Goal: Task Accomplishment & Management: Manage account settings

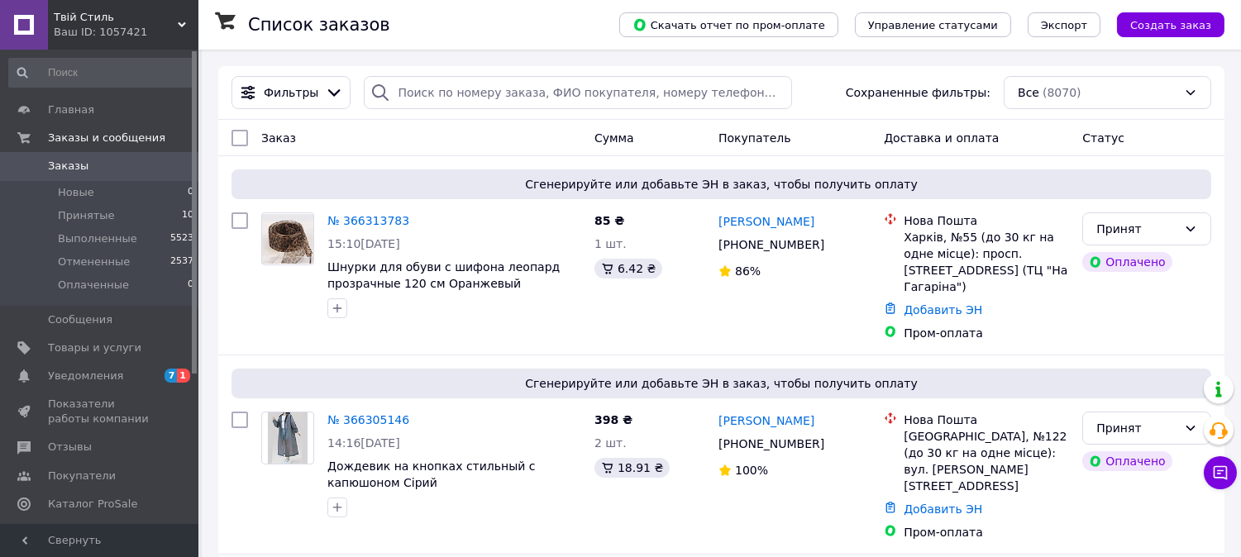
scroll to position [184, 0]
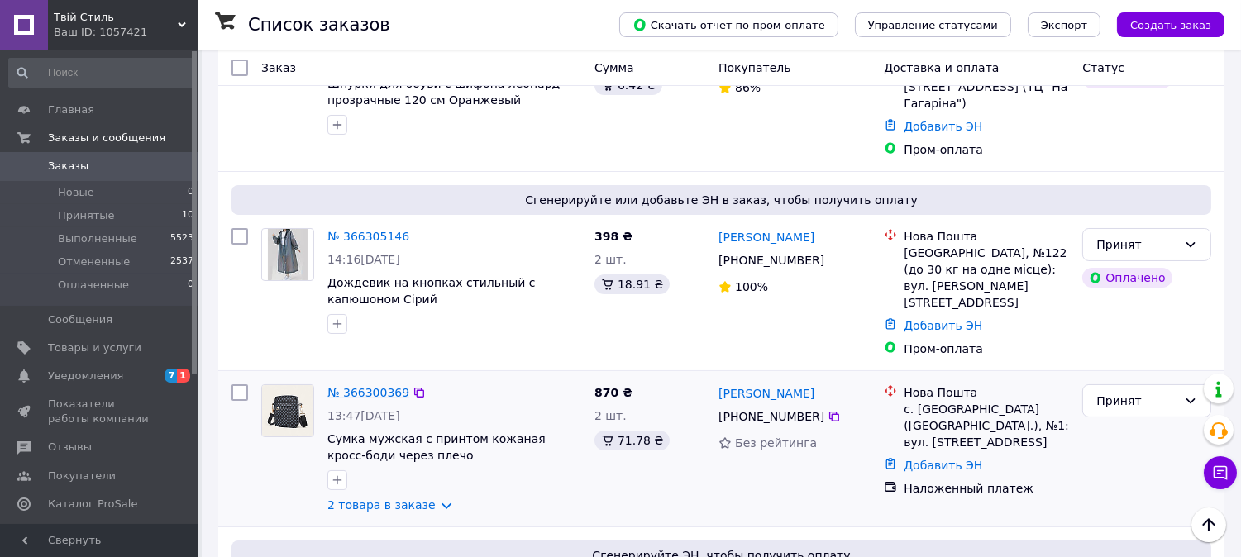
click at [351, 386] on link "№ 366300369" at bounding box center [368, 392] width 82 height 13
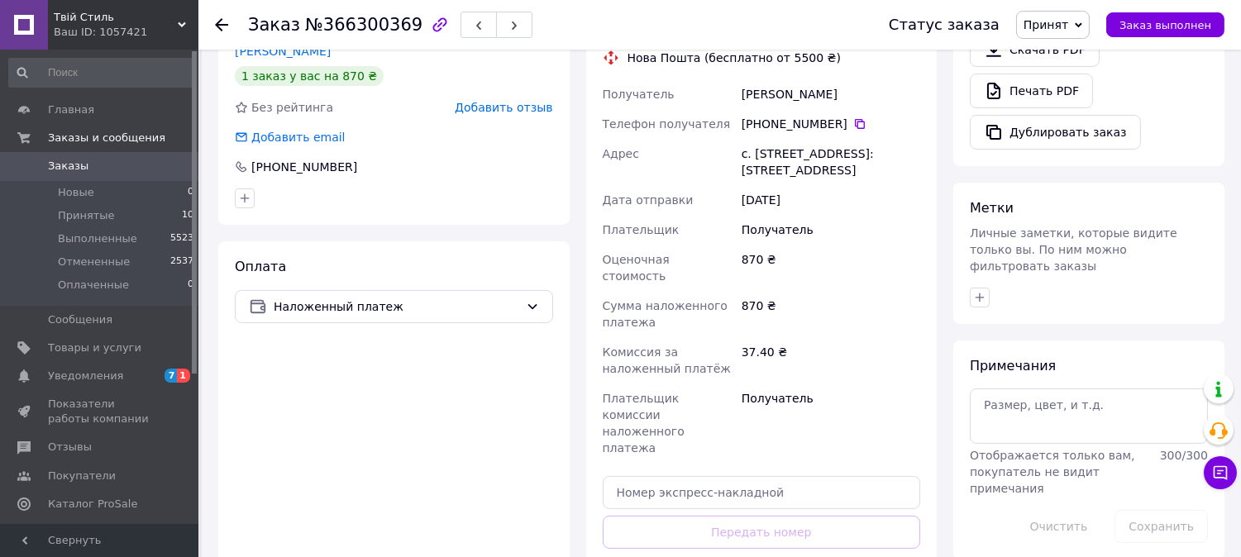
scroll to position [666, 0]
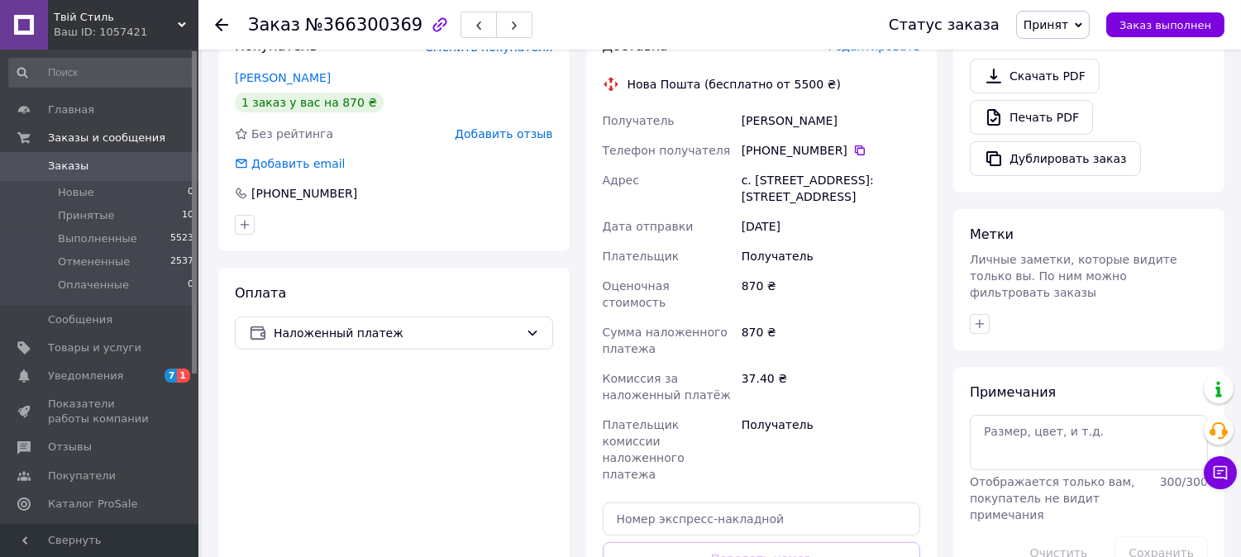
scroll to position [575, 0]
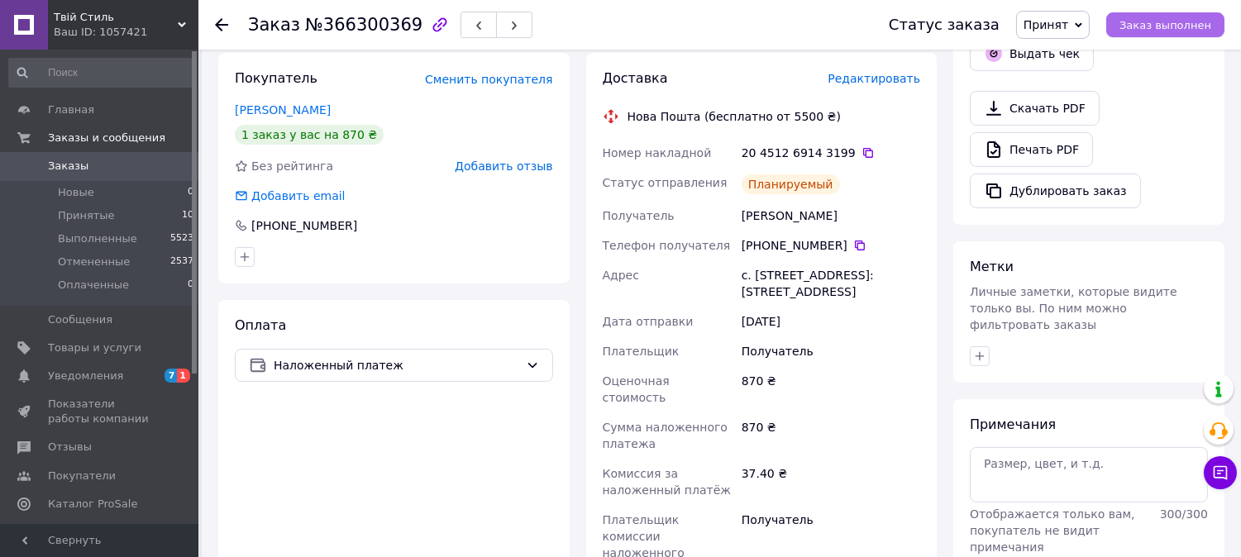
click at [1142, 22] on span "Заказ выполнен" at bounding box center [1166, 25] width 92 height 12
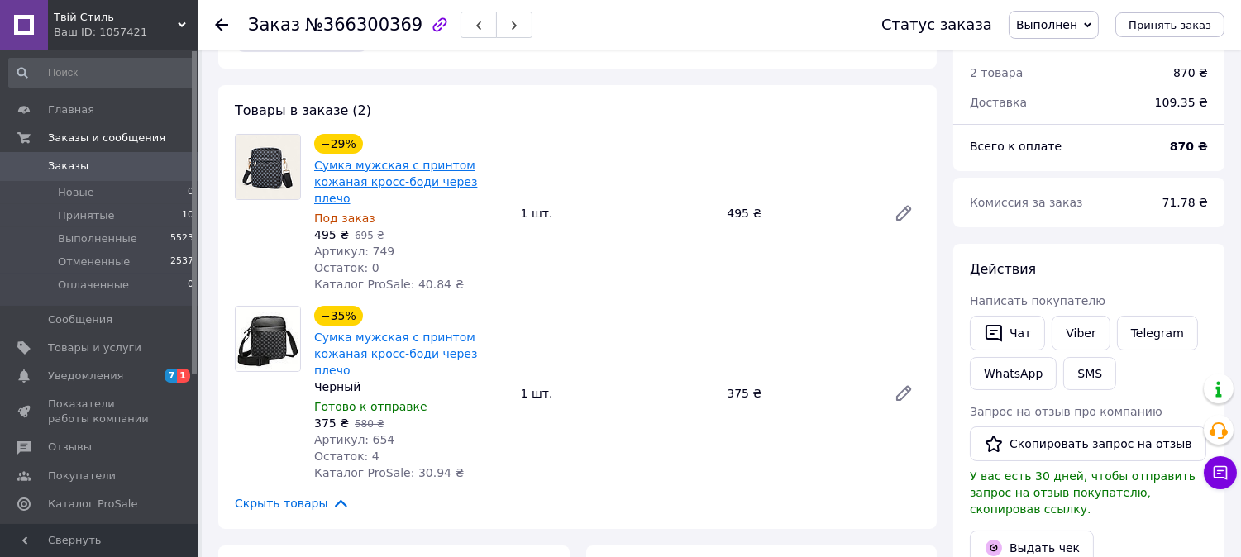
scroll to position [92, 0]
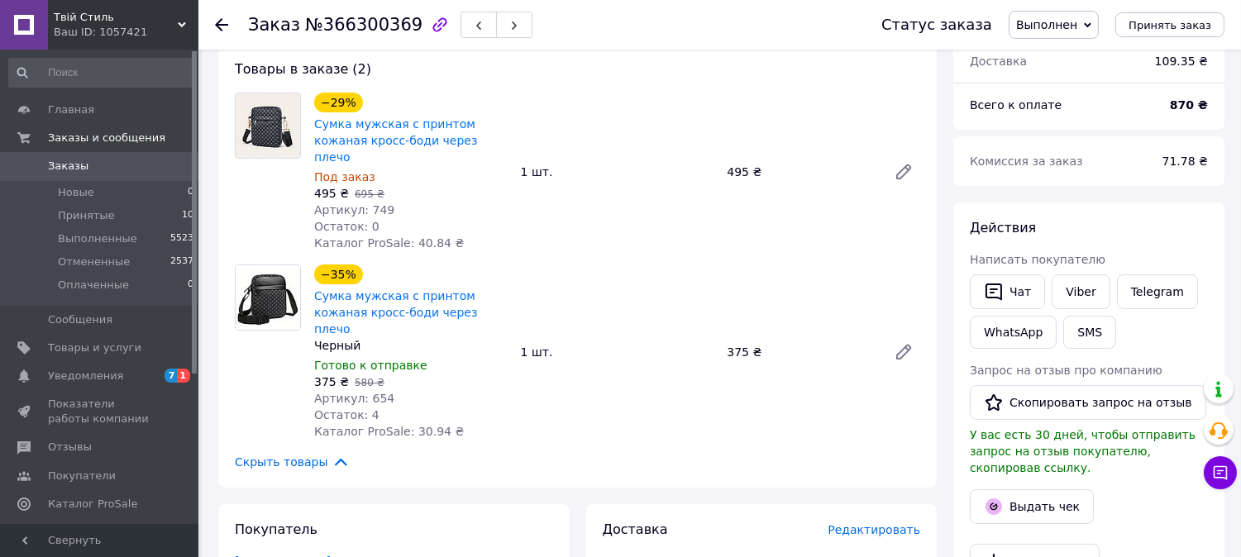
click at [84, 170] on span "Заказы" at bounding box center [100, 166] width 105 height 15
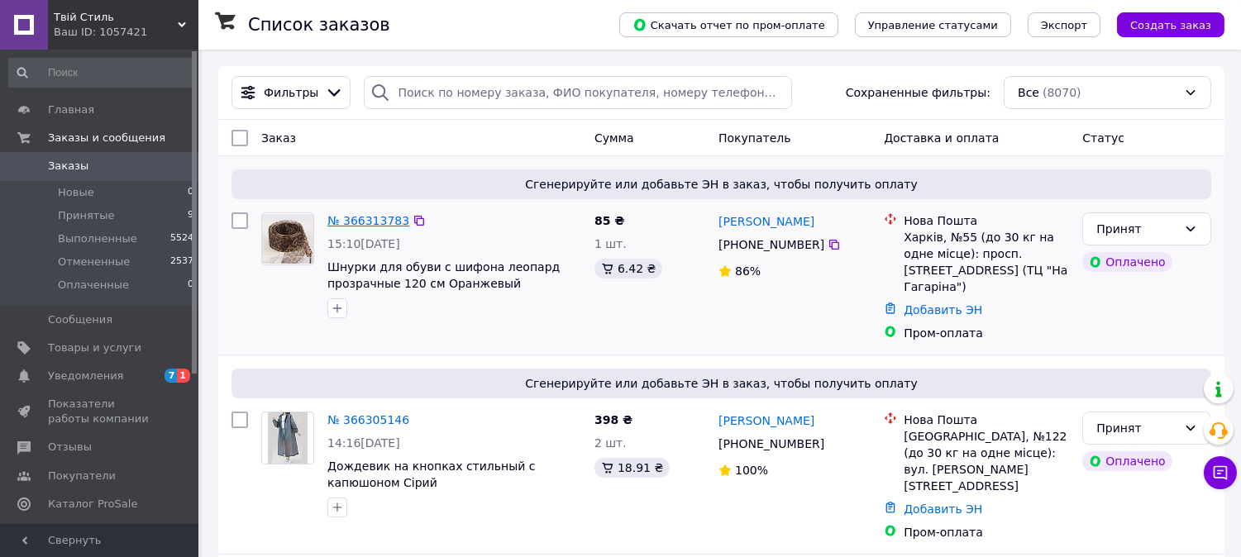
click at [361, 221] on link "№ 366313783" at bounding box center [368, 220] width 82 height 13
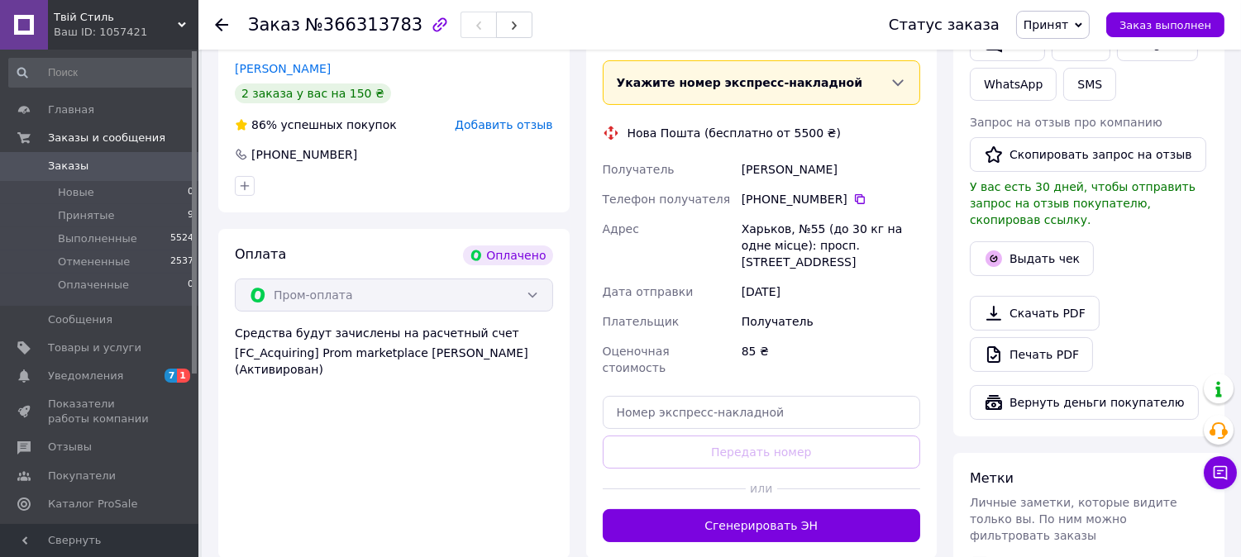
scroll to position [459, 0]
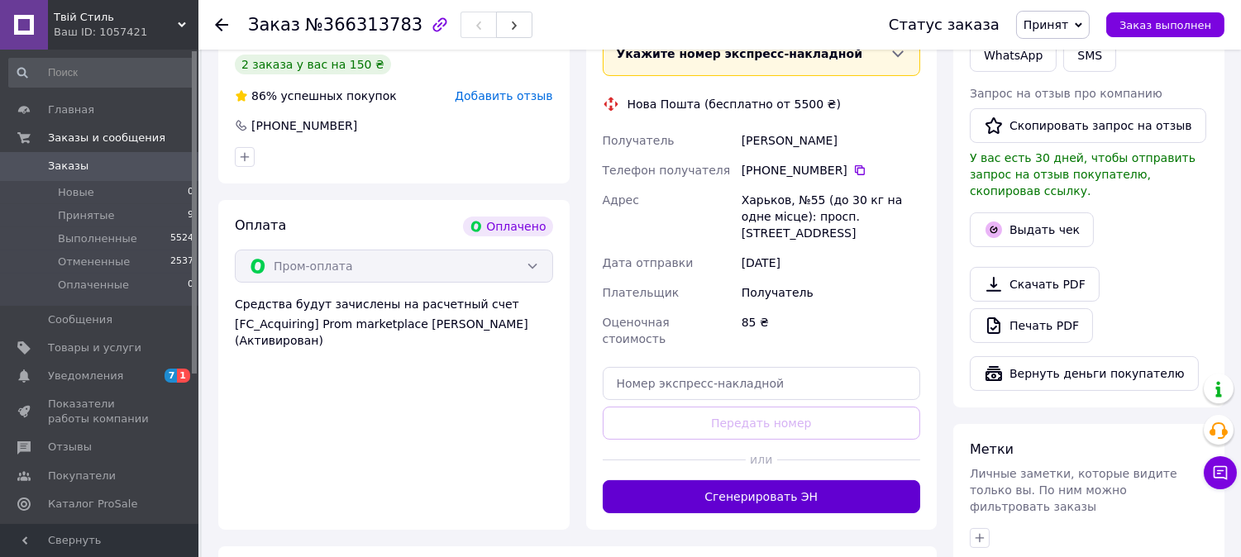
click at [712, 480] on button "Сгенерировать ЭН" at bounding box center [762, 496] width 318 height 33
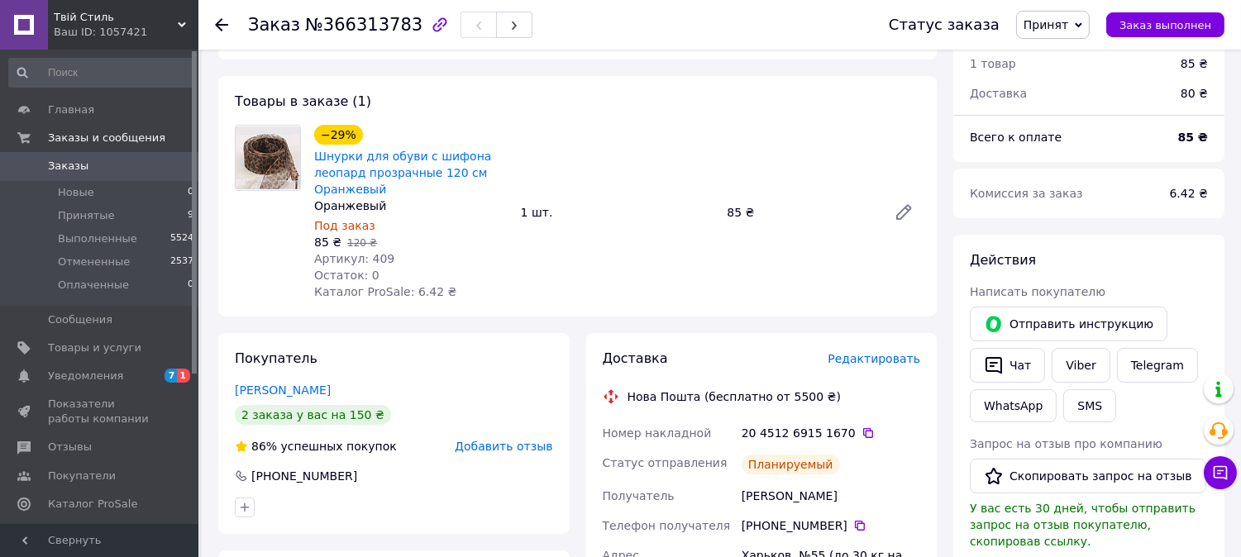
scroll to position [92, 0]
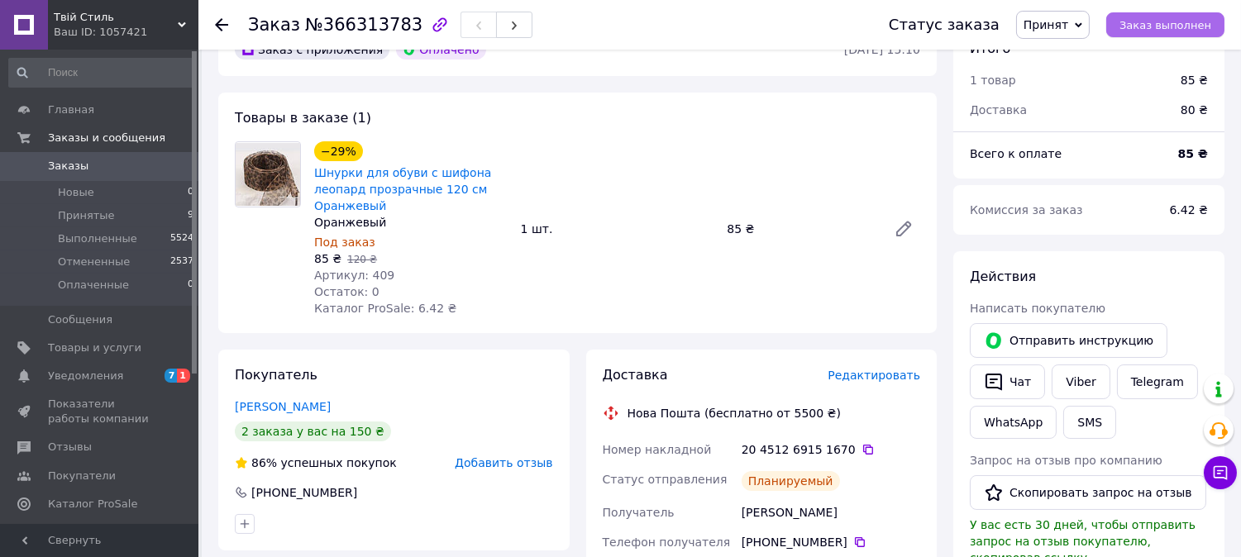
click at [1133, 28] on span "Заказ выполнен" at bounding box center [1166, 25] width 92 height 12
click at [120, 162] on span "Заказы" at bounding box center [100, 166] width 105 height 15
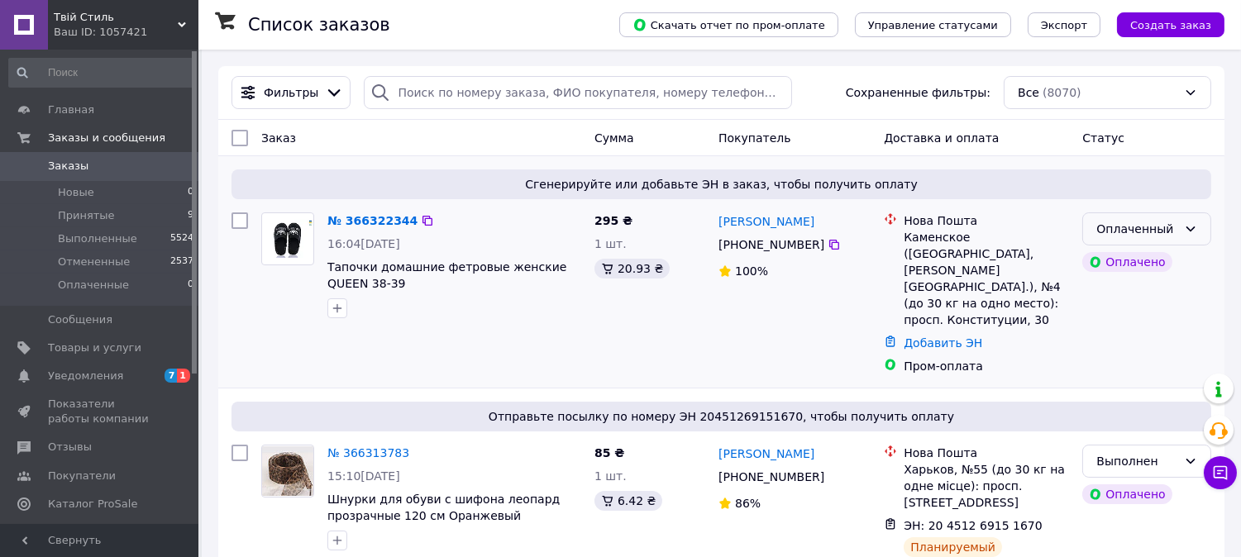
click at [1185, 225] on icon at bounding box center [1190, 228] width 13 height 13
click at [1170, 270] on li "Принят" at bounding box center [1147, 266] width 127 height 30
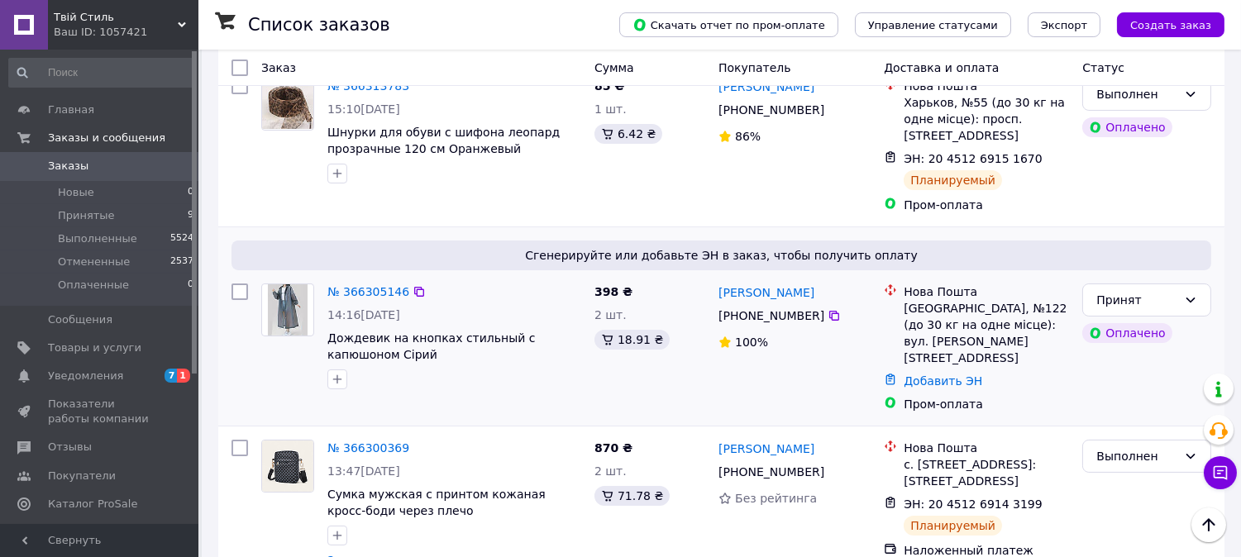
scroll to position [409, 0]
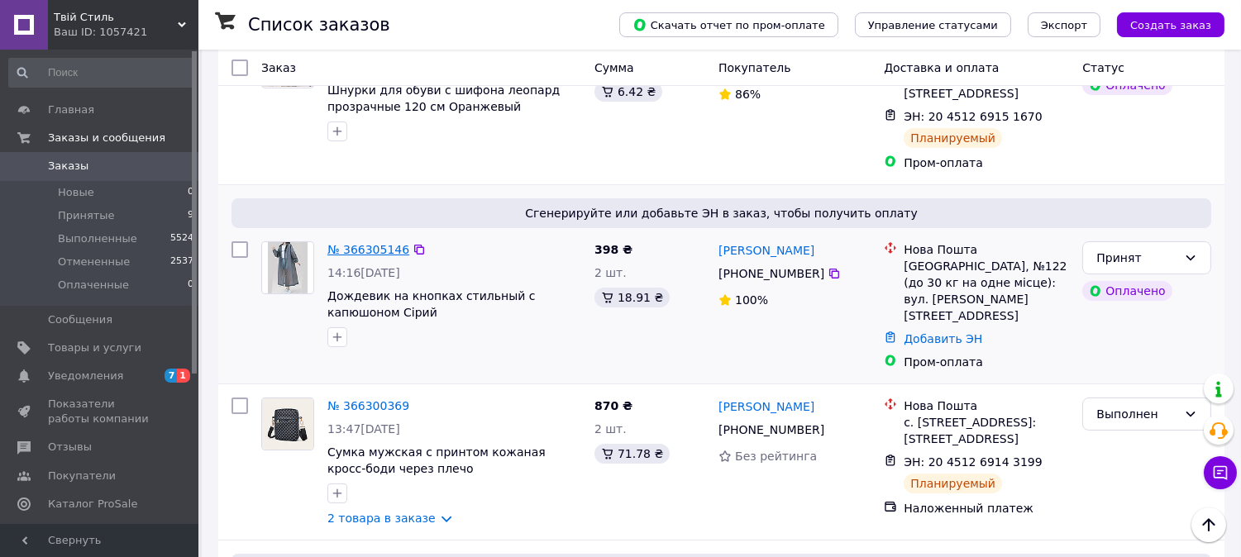
click at [372, 243] on link "№ 366305146" at bounding box center [368, 249] width 82 height 13
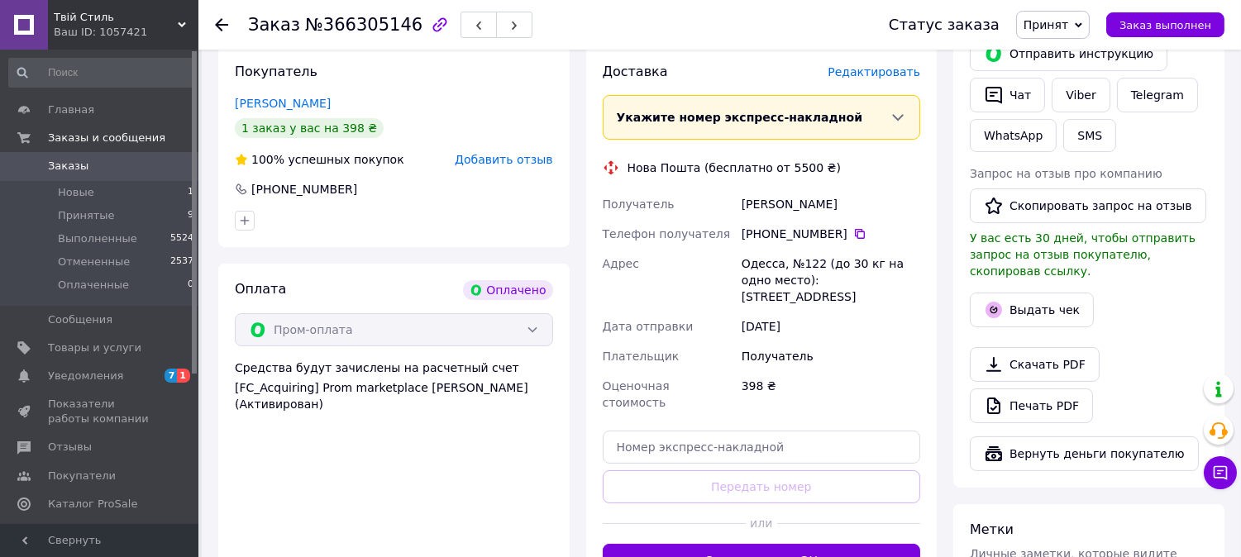
scroll to position [551, 0]
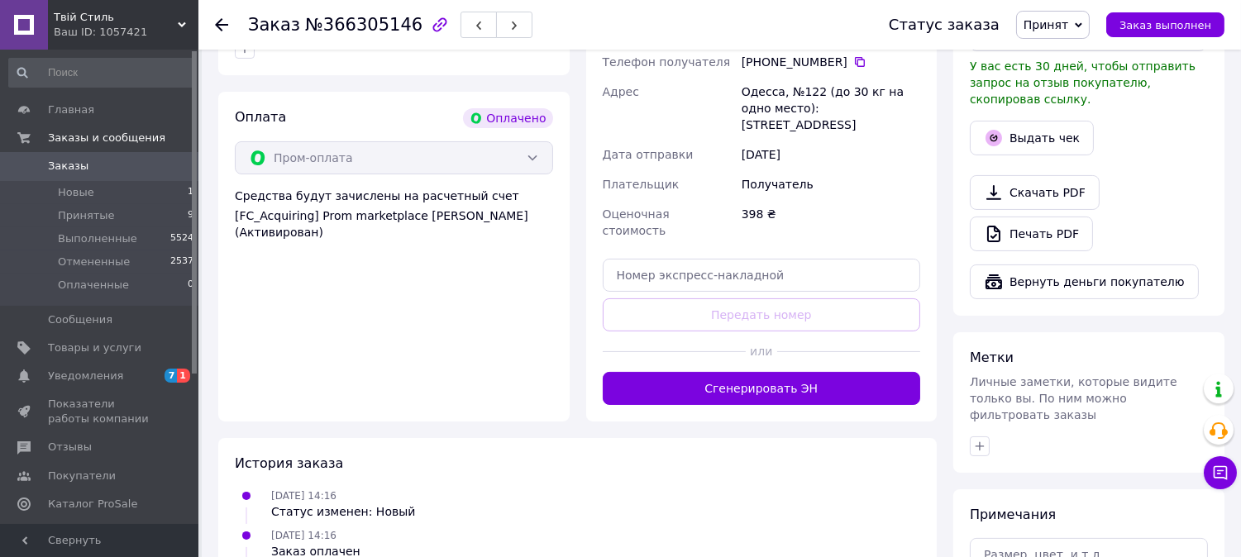
click at [805, 337] on div at bounding box center [848, 352] width 143 height 41
click at [811, 372] on button "Сгенерировать ЭН" at bounding box center [762, 388] width 318 height 33
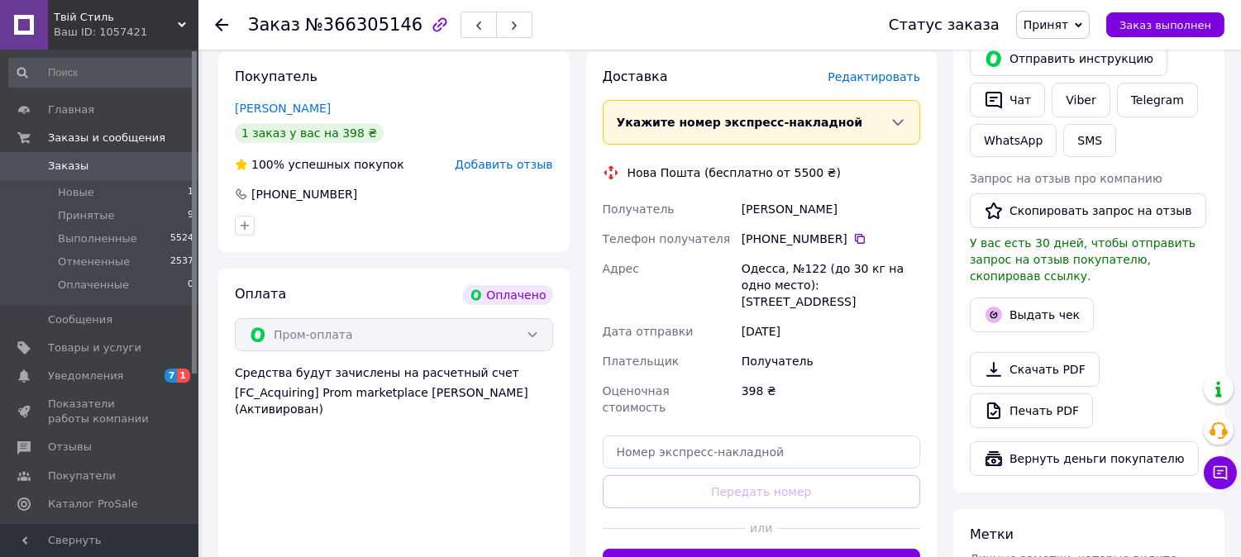
scroll to position [367, 0]
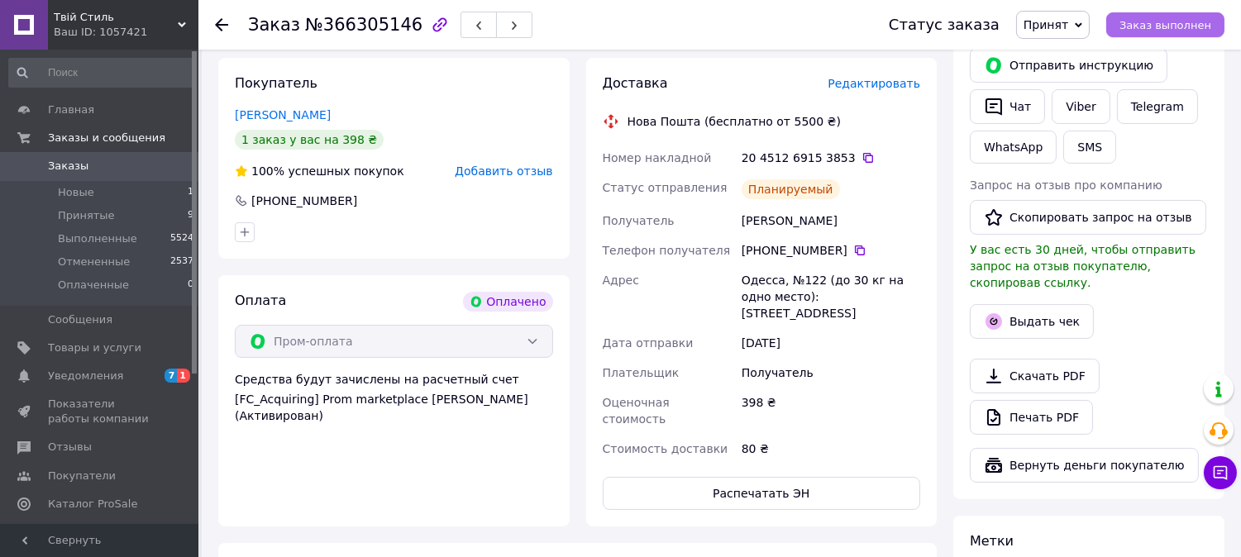
click at [1164, 23] on span "Заказ выполнен" at bounding box center [1166, 25] width 92 height 12
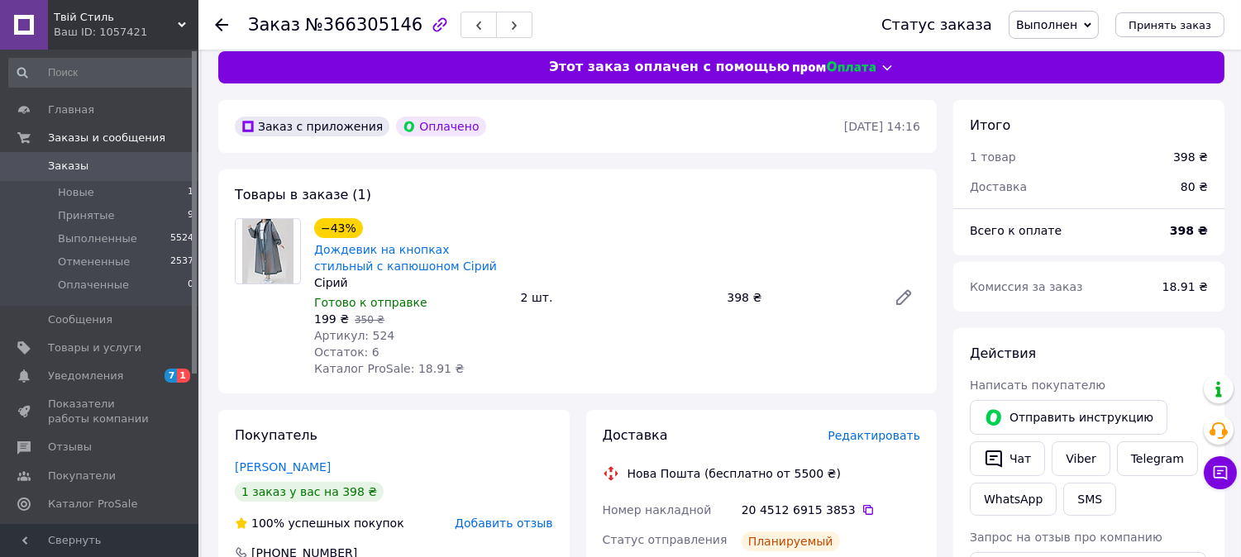
scroll to position [0, 0]
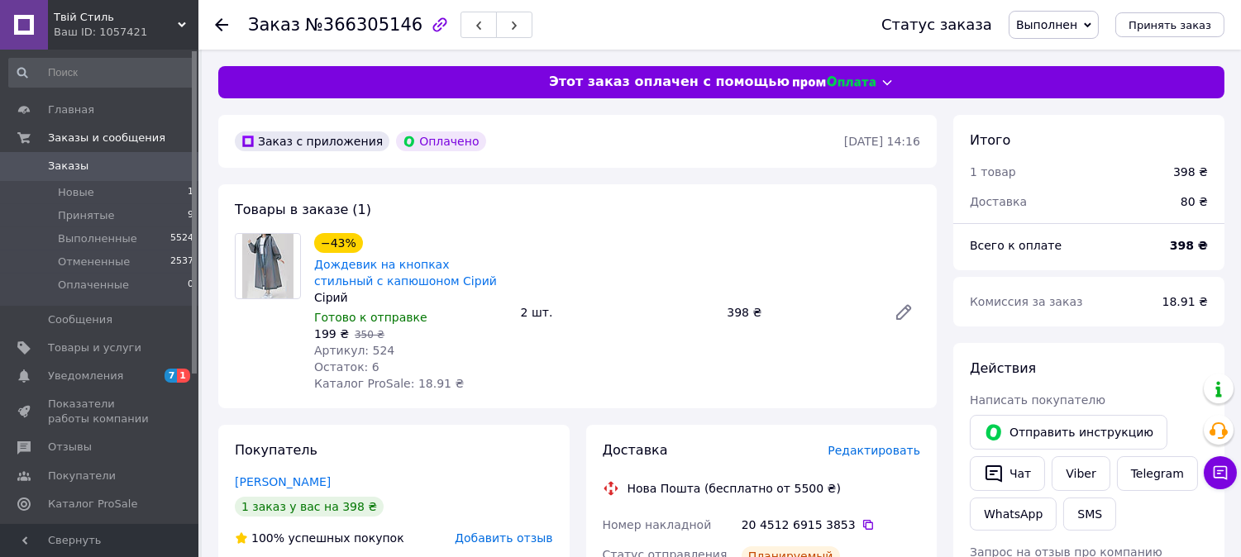
click at [136, 160] on span "Заказы" at bounding box center [100, 166] width 105 height 15
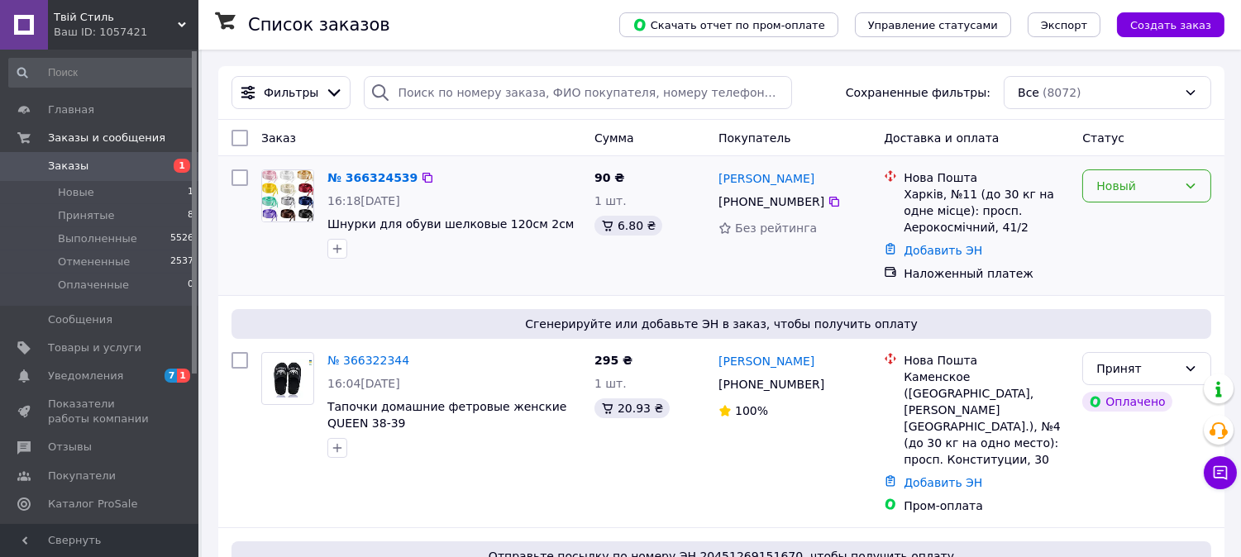
click at [1094, 194] on div "Новый" at bounding box center [1146, 186] width 129 height 33
click at [1096, 217] on li "Принят" at bounding box center [1147, 223] width 127 height 30
